Goal: Find specific page/section: Find specific page/section

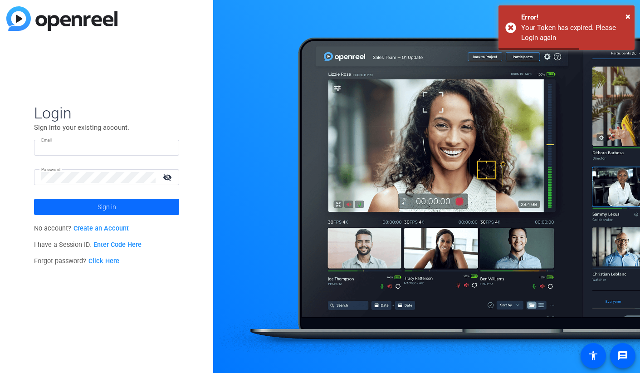
type input "[PERSON_NAME][EMAIL_ADDRESS][PERSON_NAME][DOMAIN_NAME]"
click at [97, 208] on span at bounding box center [106, 207] width 145 height 22
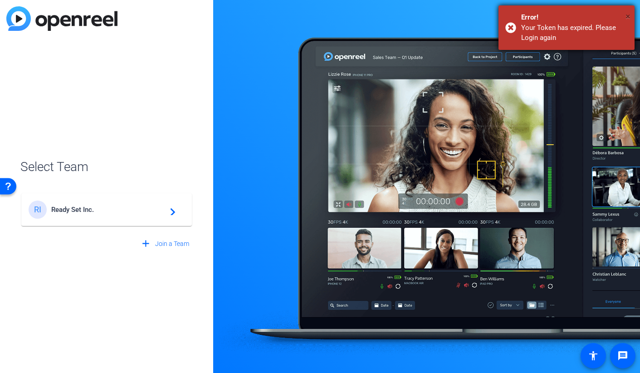
click at [627, 15] on span "×" at bounding box center [628, 16] width 5 height 11
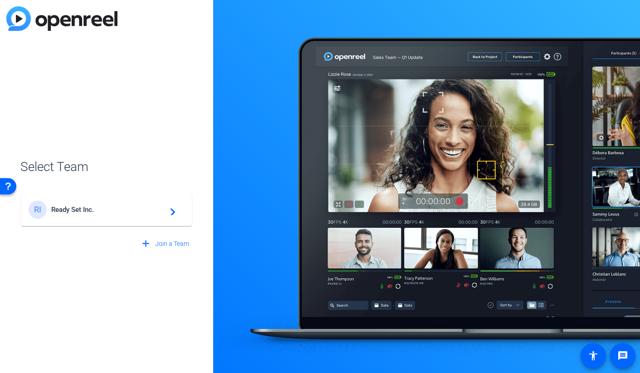
click at [79, 206] on span "Ready Set Inc." at bounding box center [107, 210] width 113 height 8
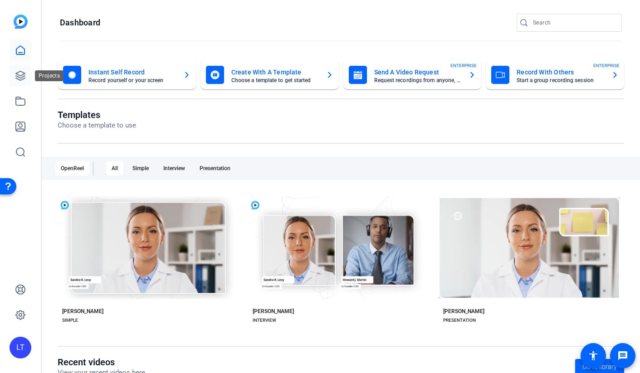
click at [19, 83] on link at bounding box center [21, 76] width 22 height 22
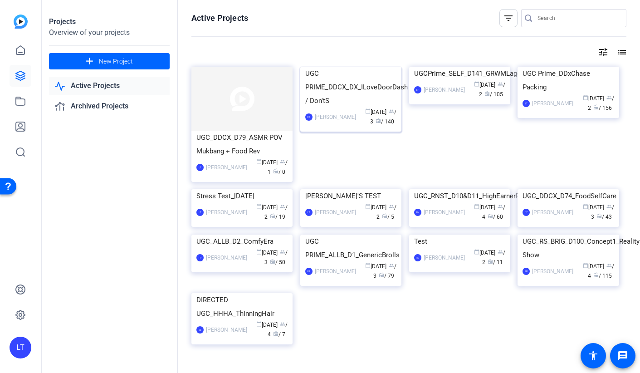
click at [367, 67] on img at bounding box center [350, 67] width 101 height 0
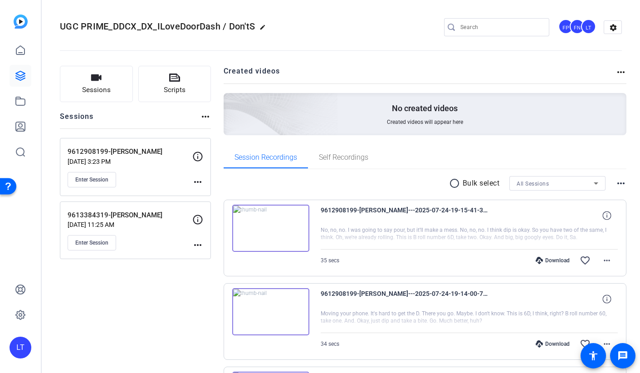
drag, startPoint x: 168, startPoint y: 151, endPoint x: 108, endPoint y: 150, distance: 59.4
click at [108, 150] on p "9612908199-[PERSON_NAME]" at bounding box center [130, 152] width 125 height 10
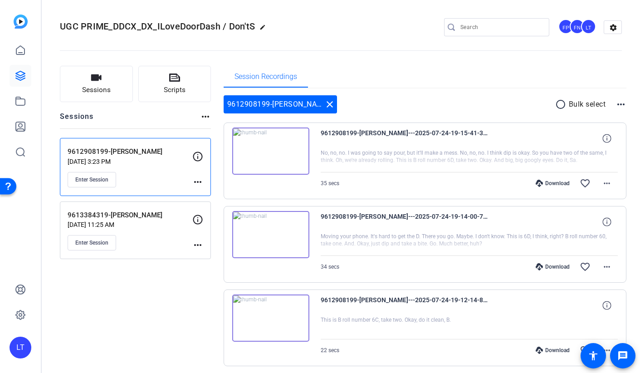
copy p "[PERSON_NAME]"
drag, startPoint x: 108, startPoint y: 213, endPoint x: 151, endPoint y: 216, distance: 42.7
click at [151, 216] on p "9613384319-[PERSON_NAME]" at bounding box center [130, 215] width 125 height 10
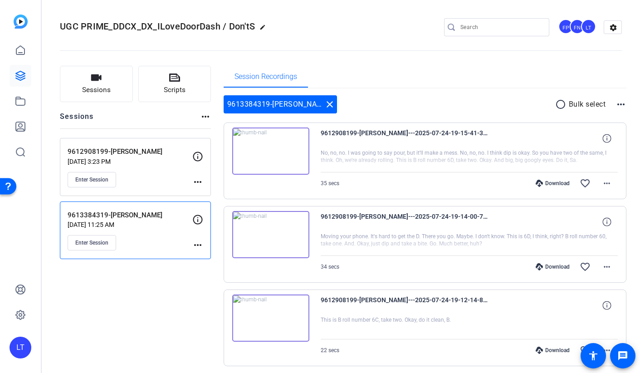
copy p "[PERSON_NAME]"
